Goal: Task Accomplishment & Management: Use online tool/utility

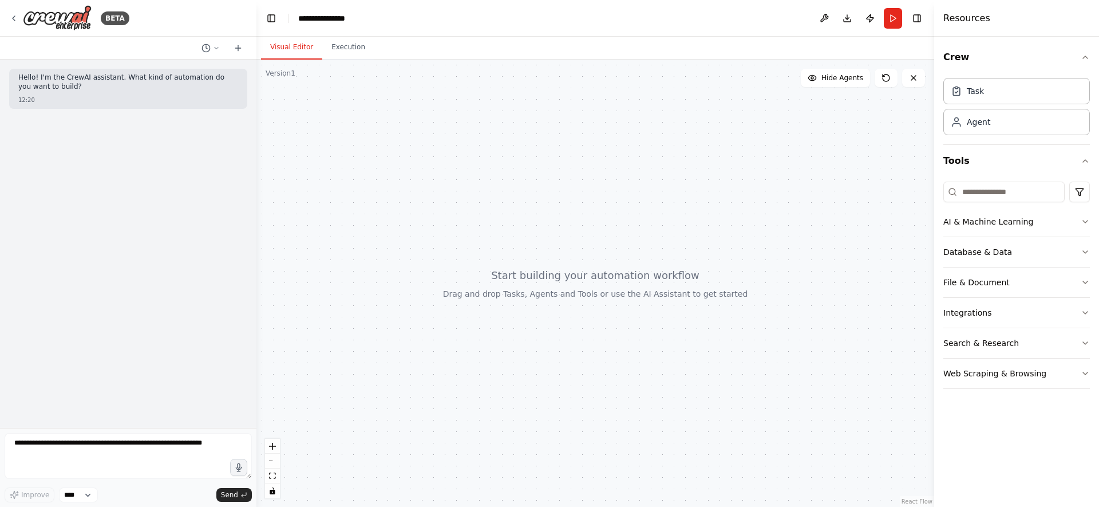
click at [977, 408] on div "Crew Task Agent Tools AI & Machine Learning Database & Data File & Document Int…" at bounding box center [1016, 272] width 165 height 470
click at [1009, 396] on div "AI & Machine Learning Database & Data File & Document Integrations Search & Res…" at bounding box center [1016, 287] width 147 height 221
click at [17, 21] on icon at bounding box center [13, 18] width 9 height 9
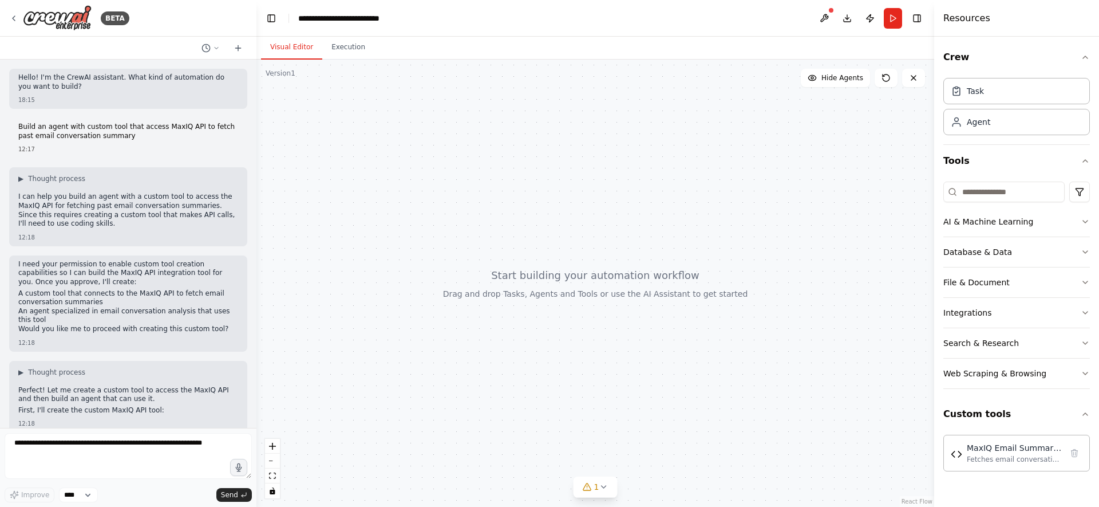
scroll to position [868, 0]
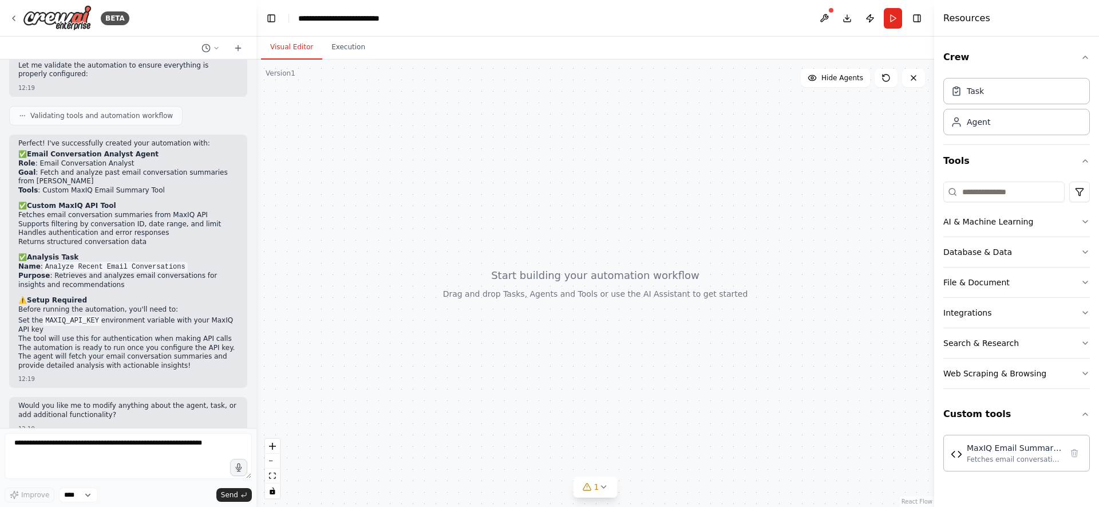
drag, startPoint x: 760, startPoint y: 307, endPoint x: 715, endPoint y: 286, distance: 49.2
click at [715, 286] on div at bounding box center [595, 283] width 678 height 447
click at [1001, 446] on div "MaxIQ Email Summary Tool" at bounding box center [1014, 446] width 95 height 11
click at [978, 452] on div "MaxIQ Email Summary Tool" at bounding box center [1014, 446] width 95 height 11
click at [121, 452] on textarea at bounding box center [128, 456] width 247 height 46
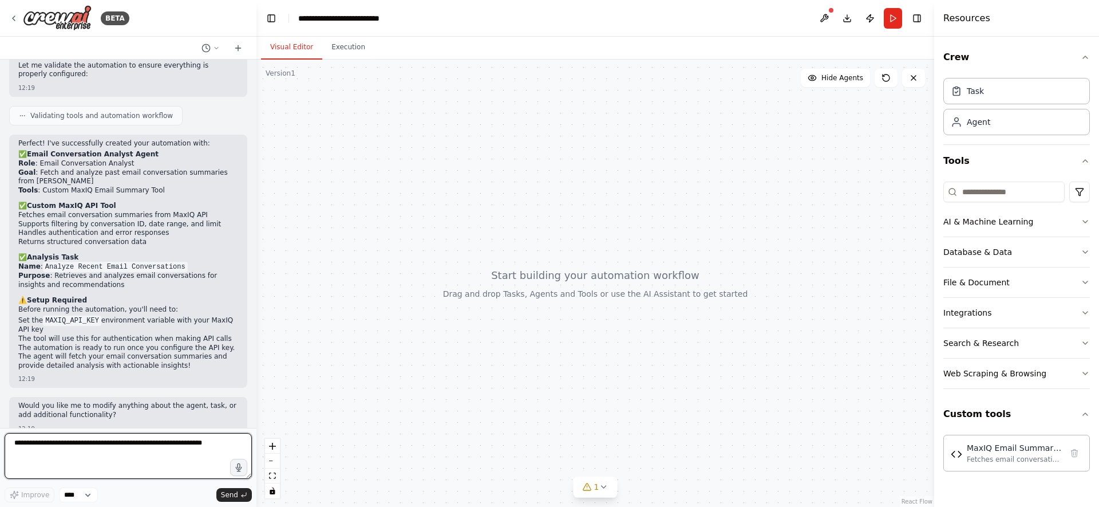
click at [156, 457] on textarea at bounding box center [128, 456] width 247 height 46
click at [1011, 456] on div "Fetches email conversation summaries from the MaxIQ API with filtering options …" at bounding box center [1014, 458] width 95 height 9
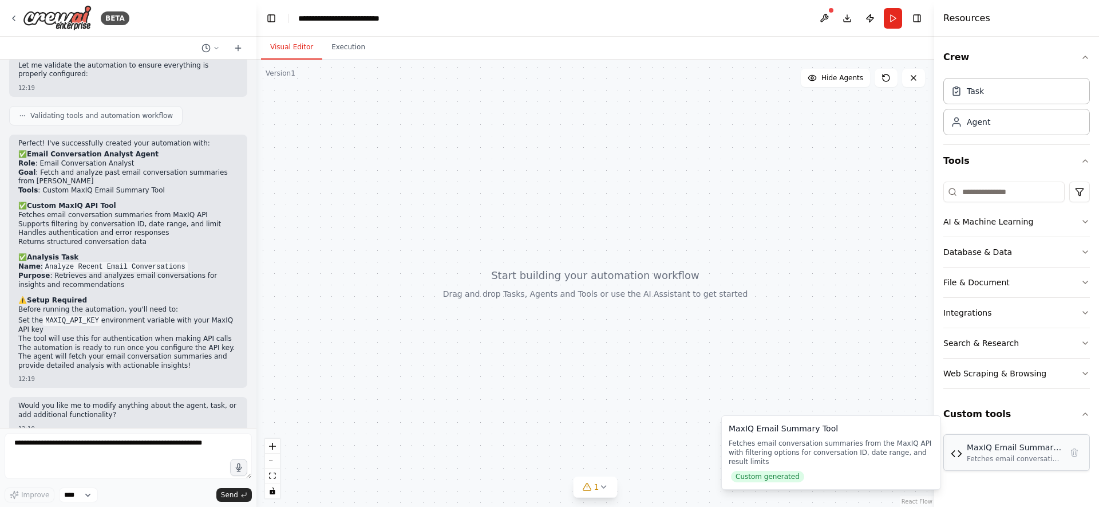
click at [1001, 453] on div "MaxIQ Email Summary Tool Fetches email conversation summaries from the MaxIQ AP…" at bounding box center [1014, 452] width 95 height 22
click at [1083, 408] on button "Custom tools" at bounding box center [1016, 414] width 147 height 32
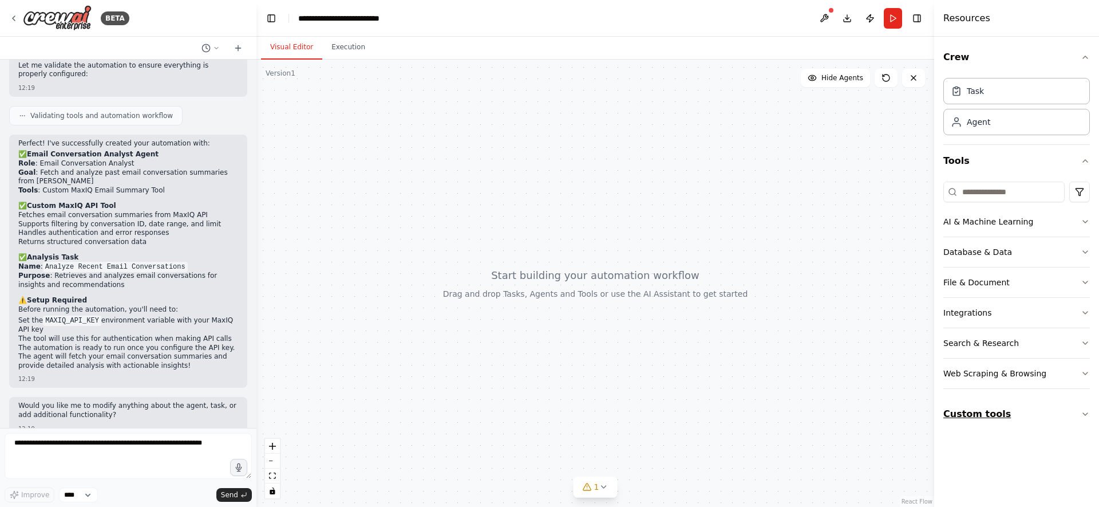
click at [1062, 405] on button "Custom tools" at bounding box center [1016, 414] width 147 height 32
click at [983, 464] on div "MaxIQ Email Summary Tool Fetches email conversation summaries from the MaxIQ AP…" at bounding box center [1016, 452] width 147 height 37
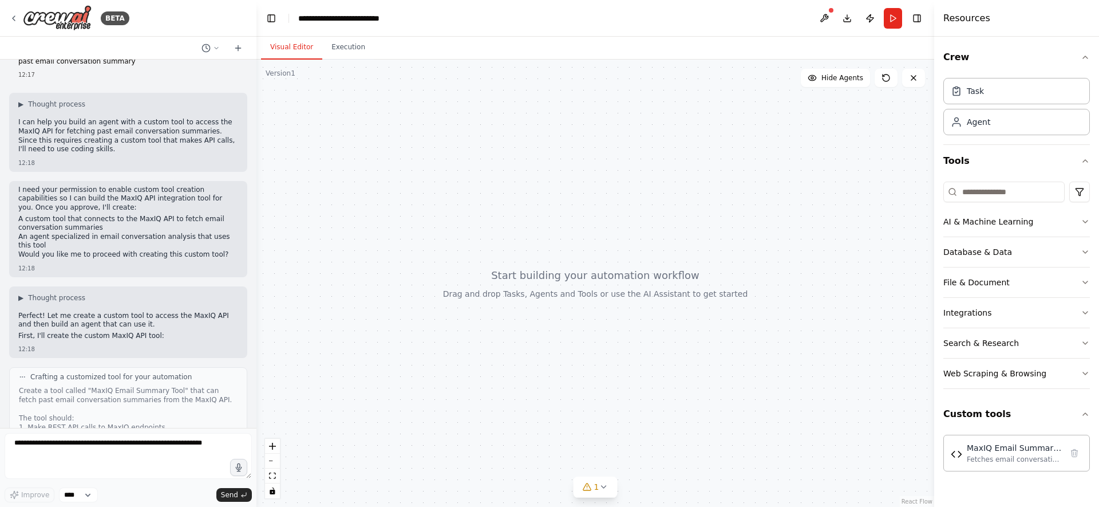
scroll to position [0, 0]
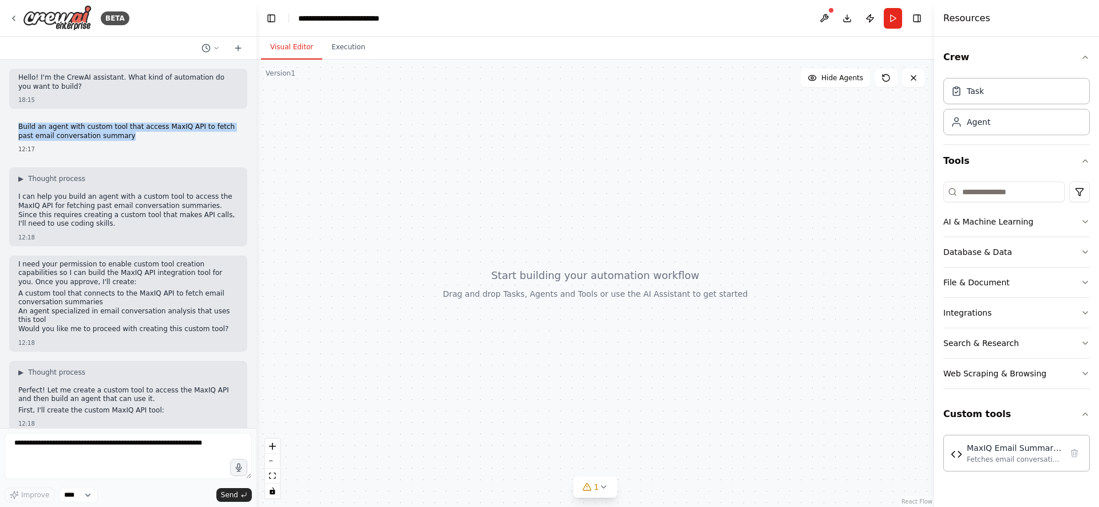
drag, startPoint x: 19, startPoint y: 125, endPoint x: 136, endPoint y: 133, distance: 117.1
click at [136, 133] on p "Build an agent with custom tool that access MaxIQ API to fetch past email conve…" at bounding box center [128, 131] width 220 height 18
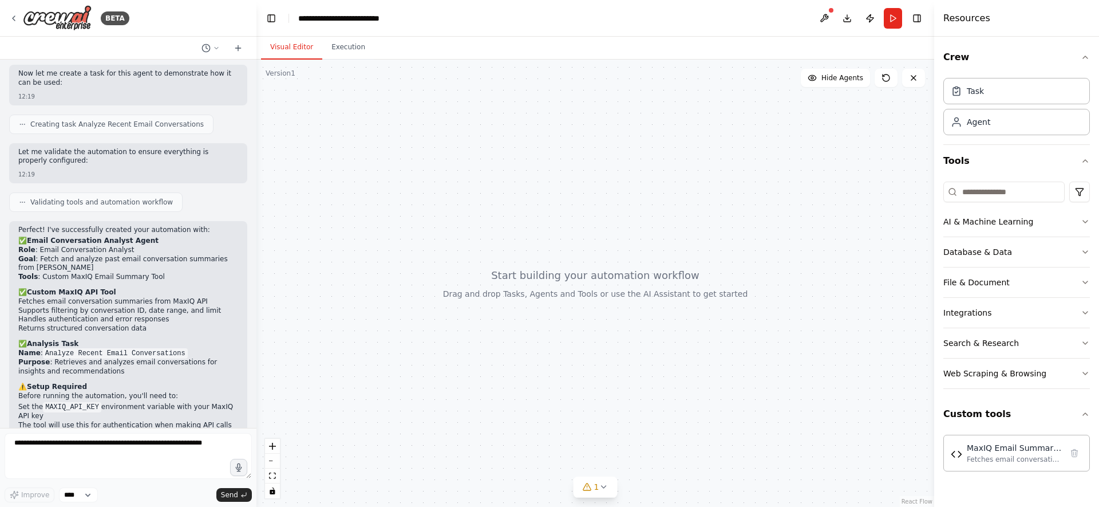
scroll to position [868, 0]
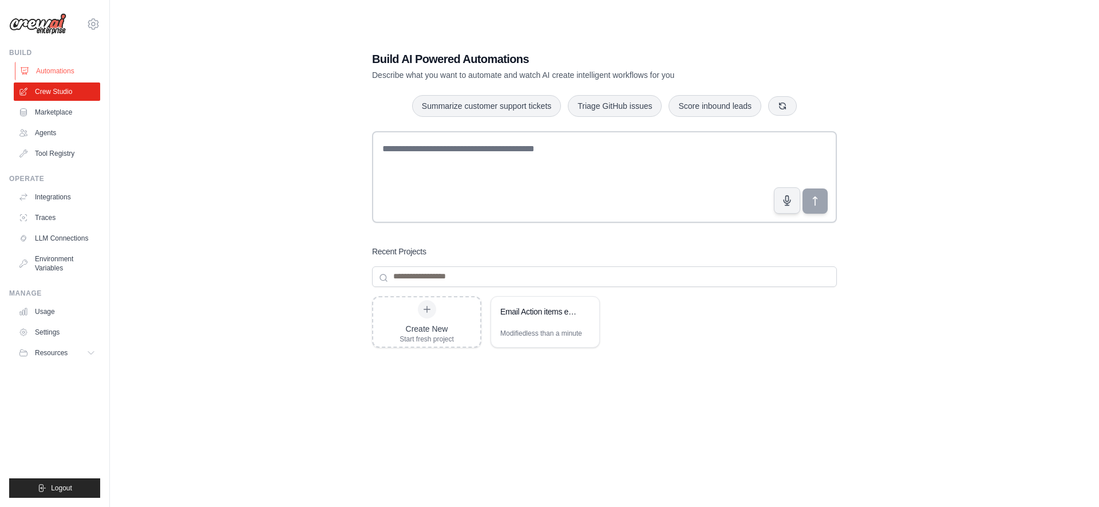
click at [67, 70] on link "Automations" at bounding box center [58, 71] width 86 height 18
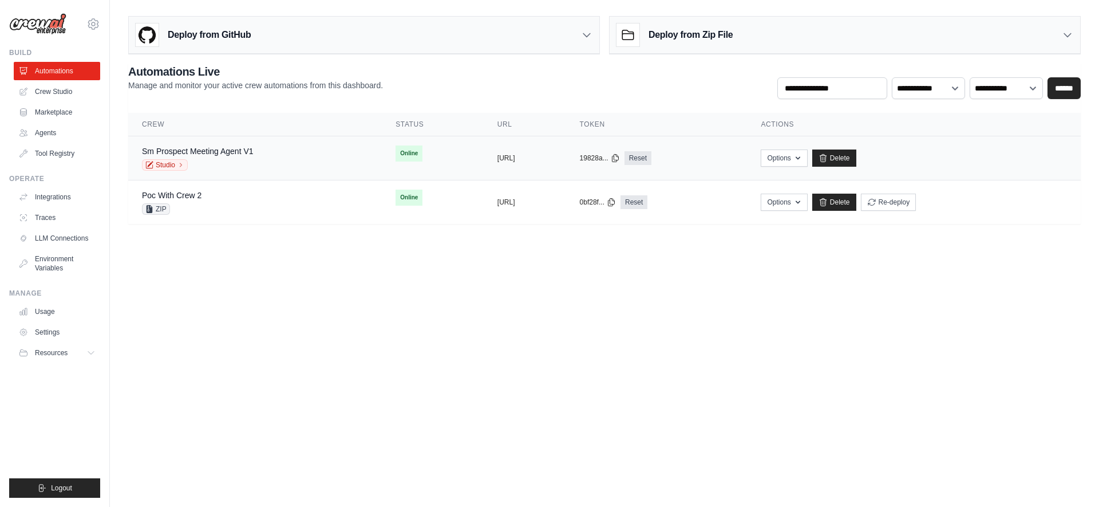
click at [259, 162] on div "Sm Prospect Meeting Agent V1 Studio" at bounding box center [255, 157] width 226 height 25
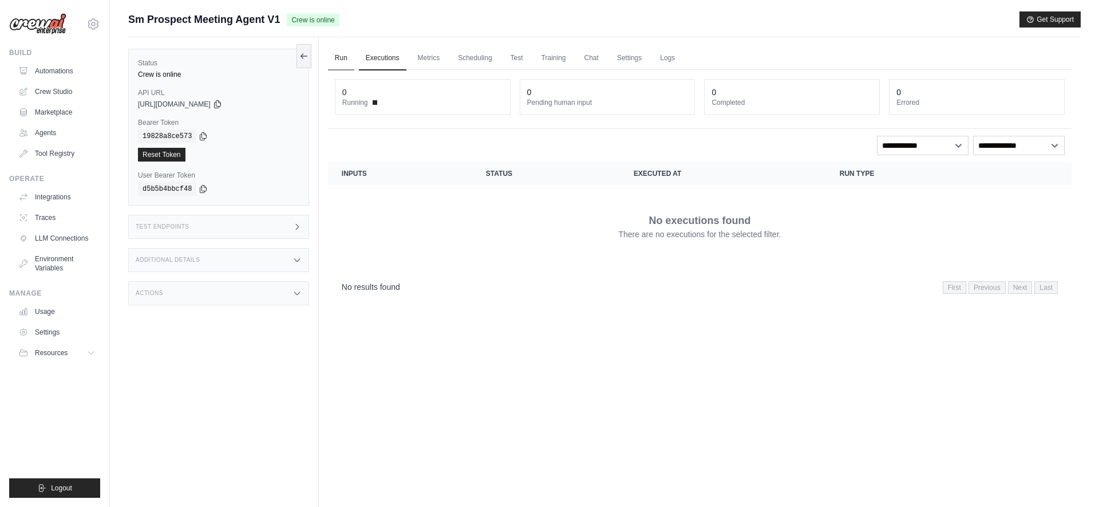
click at [342, 53] on link "Run" at bounding box center [341, 58] width 26 height 24
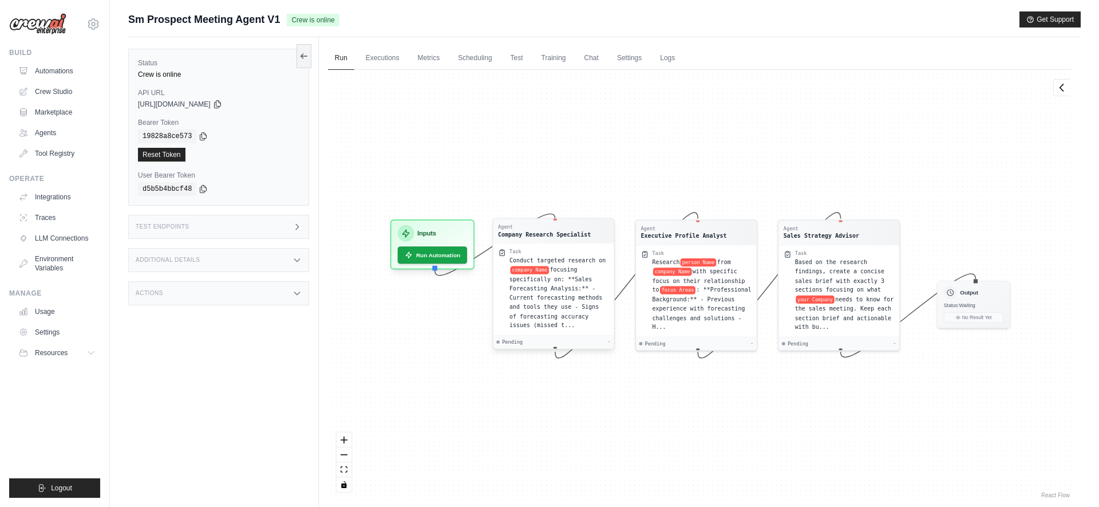
click at [581, 281] on span "focusing specifically on: **Sales Forecasting Analysis:** - Current forecasting…" at bounding box center [555, 297] width 93 height 62
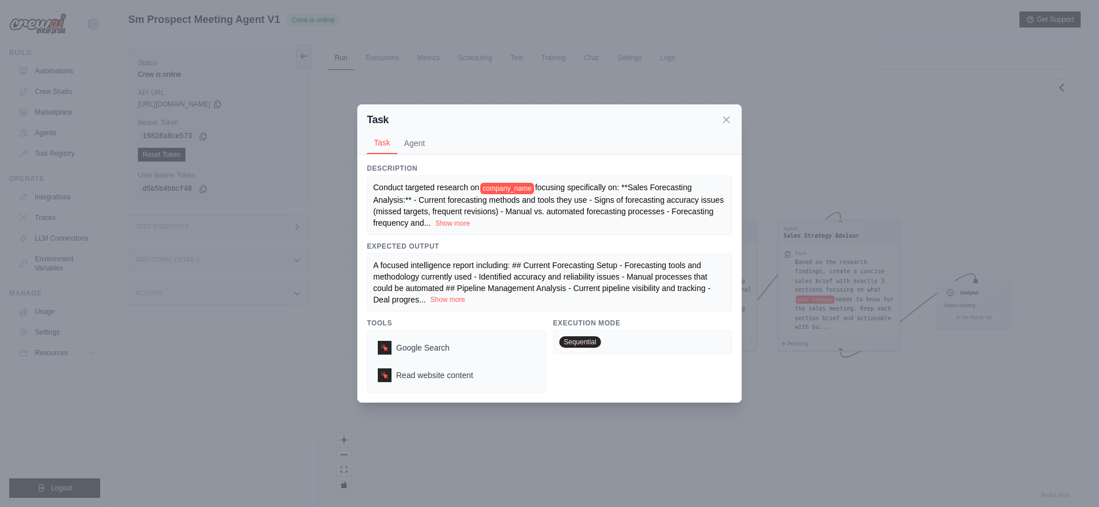
click at [443, 302] on button "Show more" at bounding box center [447, 299] width 35 height 9
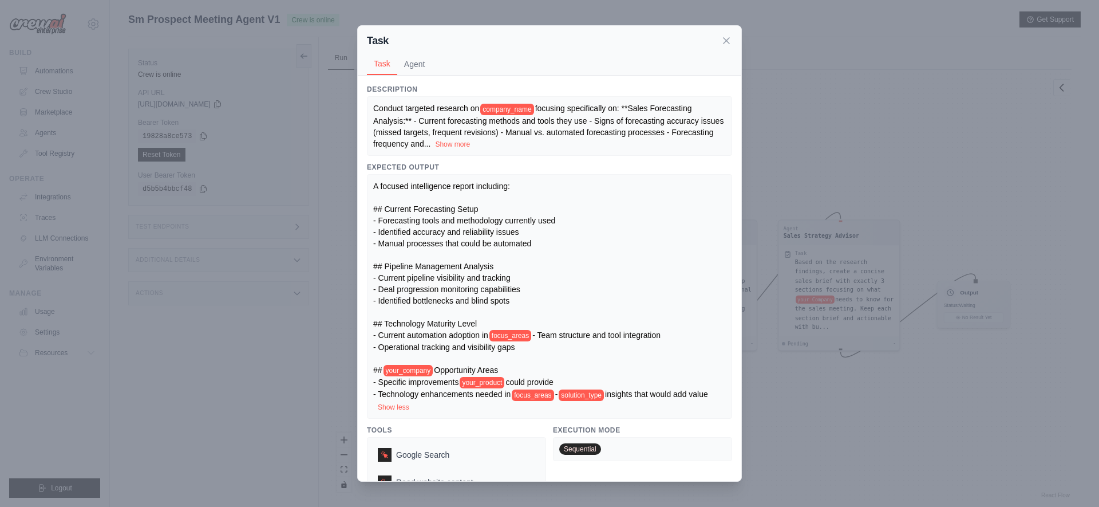
click at [493, 267] on span "A focused intelligence report including: ## Current Forecasting Setup - Forecas…" at bounding box center [464, 260] width 182 height 158
click at [505, 295] on span "A focused intelligence report including: ## Current Forecasting Setup - Forecas…" at bounding box center [464, 260] width 182 height 158
click at [724, 42] on icon at bounding box center [727, 40] width 6 height 6
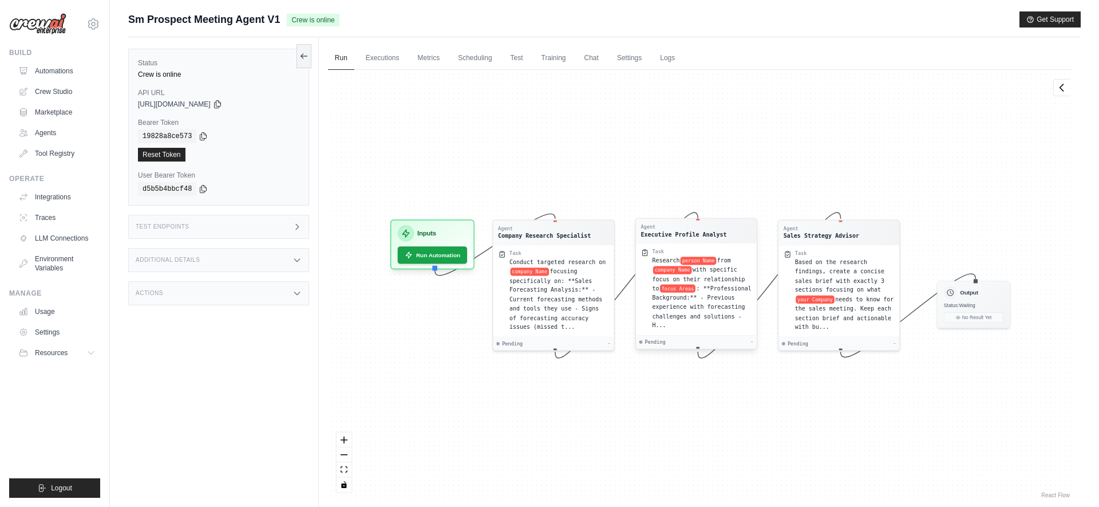
click at [674, 275] on span "with specific focus on their relationship to" at bounding box center [698, 278] width 93 height 25
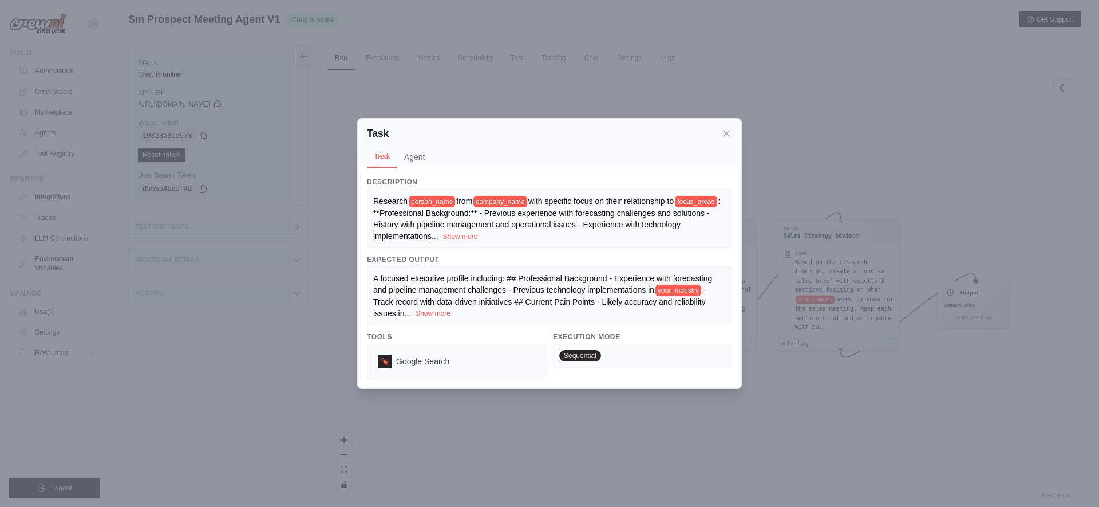
click at [432, 315] on button "Show more" at bounding box center [433, 313] width 35 height 9
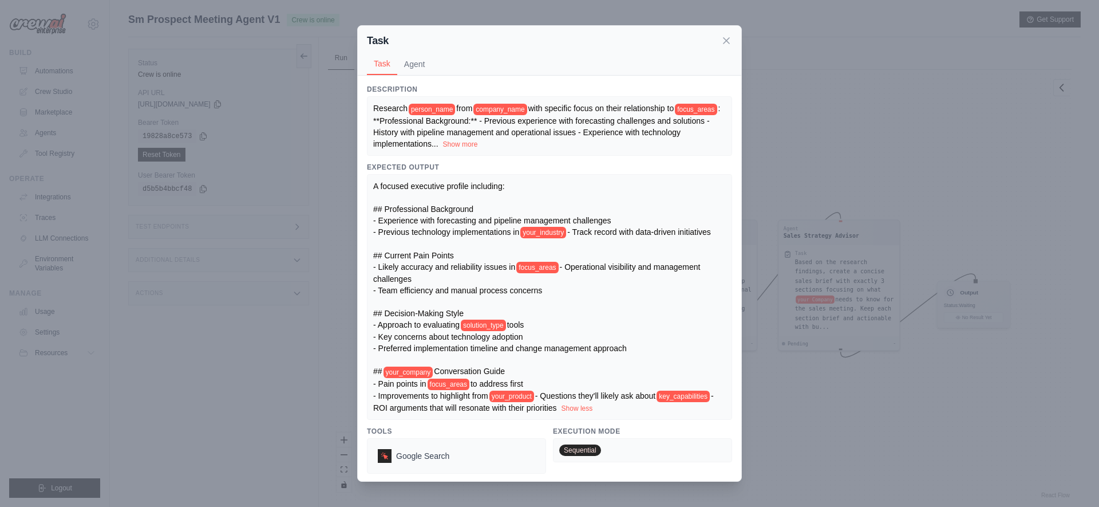
scroll to position [26, 0]
